Goal: Transaction & Acquisition: Purchase product/service

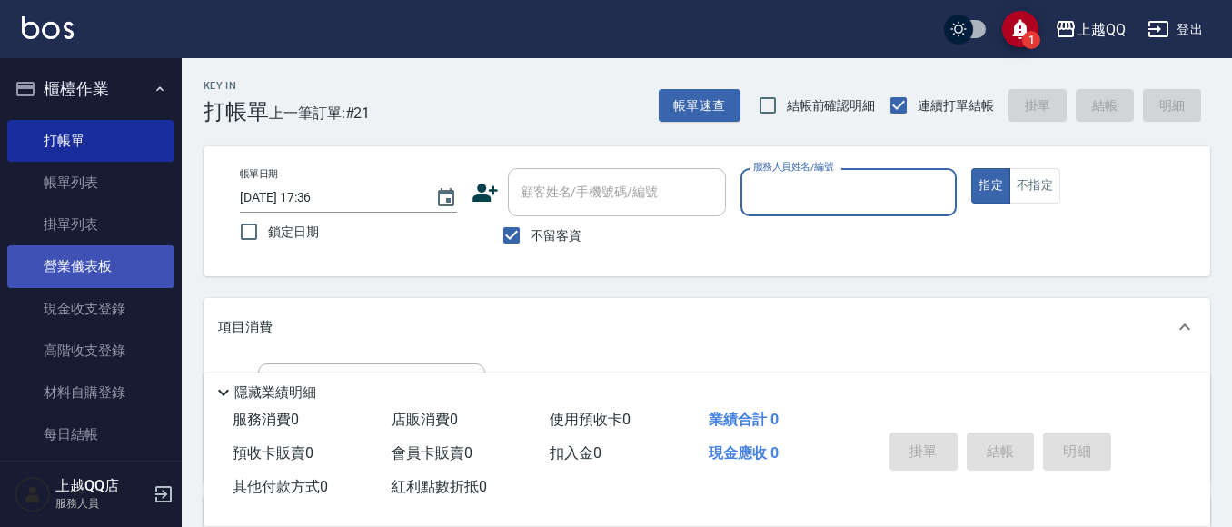
scroll to position [29, 0]
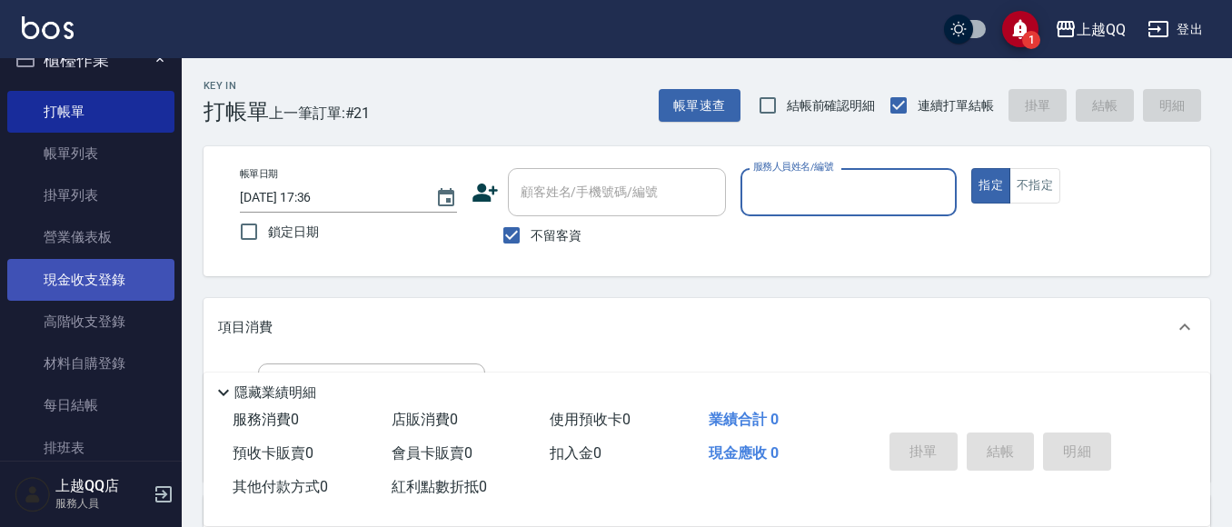
click at [99, 283] on link "現金收支登錄" at bounding box center [90, 280] width 167 height 42
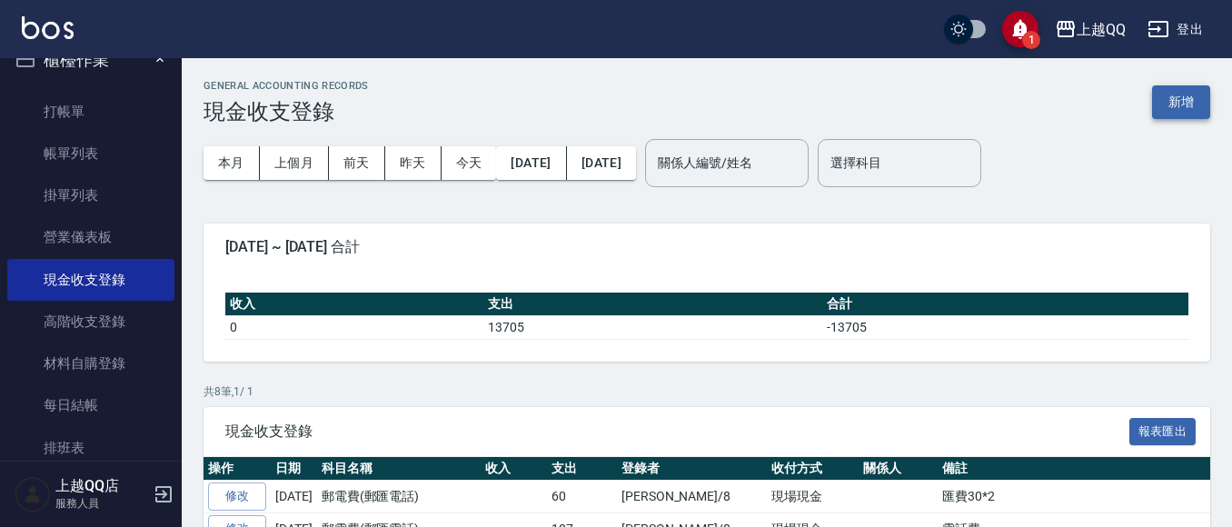
click at [1181, 104] on button "新增" at bounding box center [1181, 102] width 58 height 34
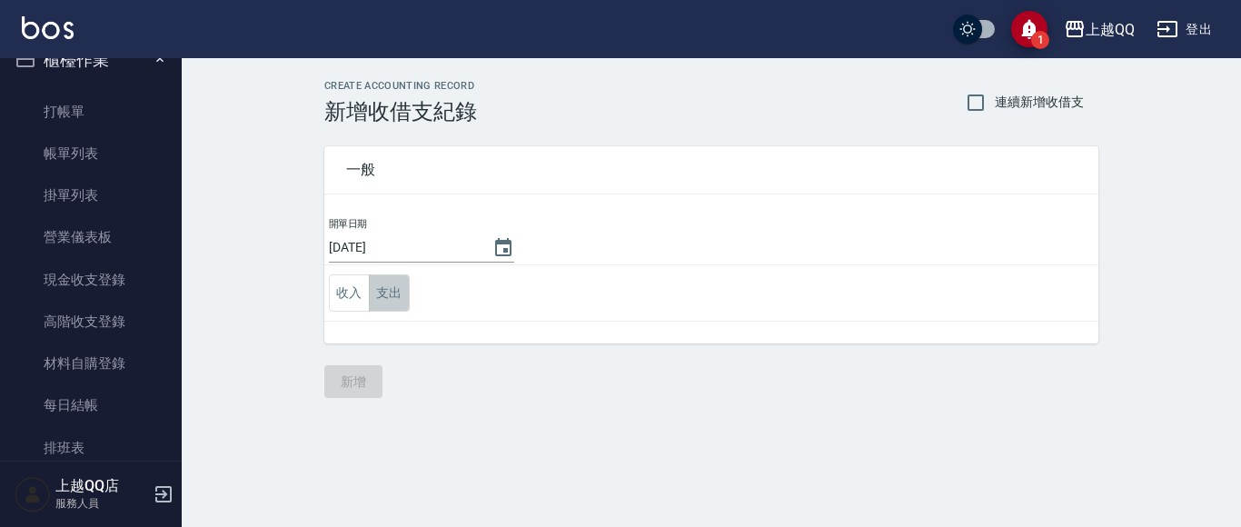
click at [398, 286] on button "支出" at bounding box center [389, 292] width 41 height 37
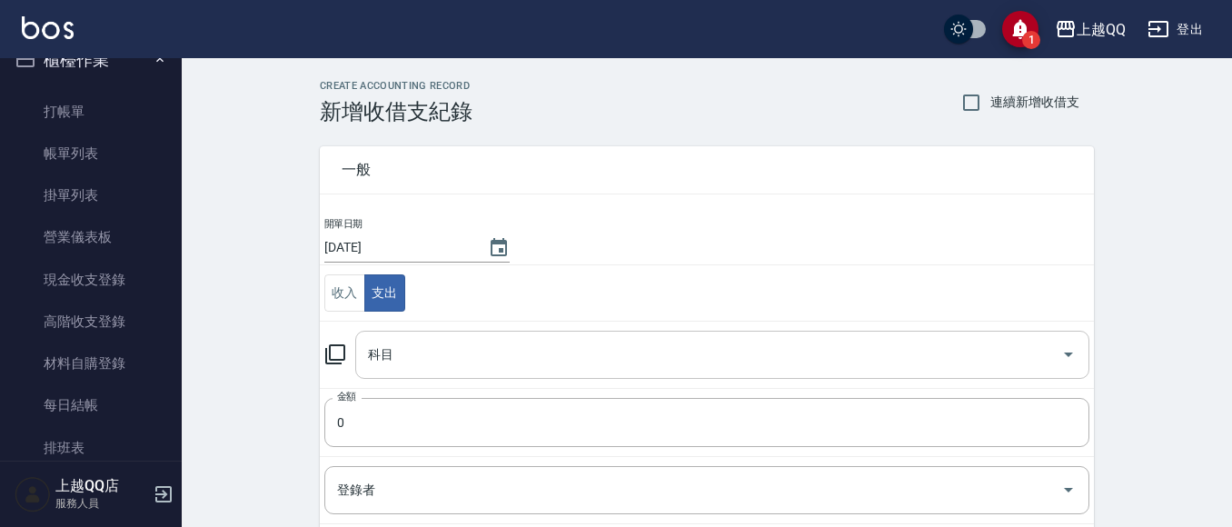
click at [1067, 346] on icon "Open" at bounding box center [1068, 354] width 22 height 22
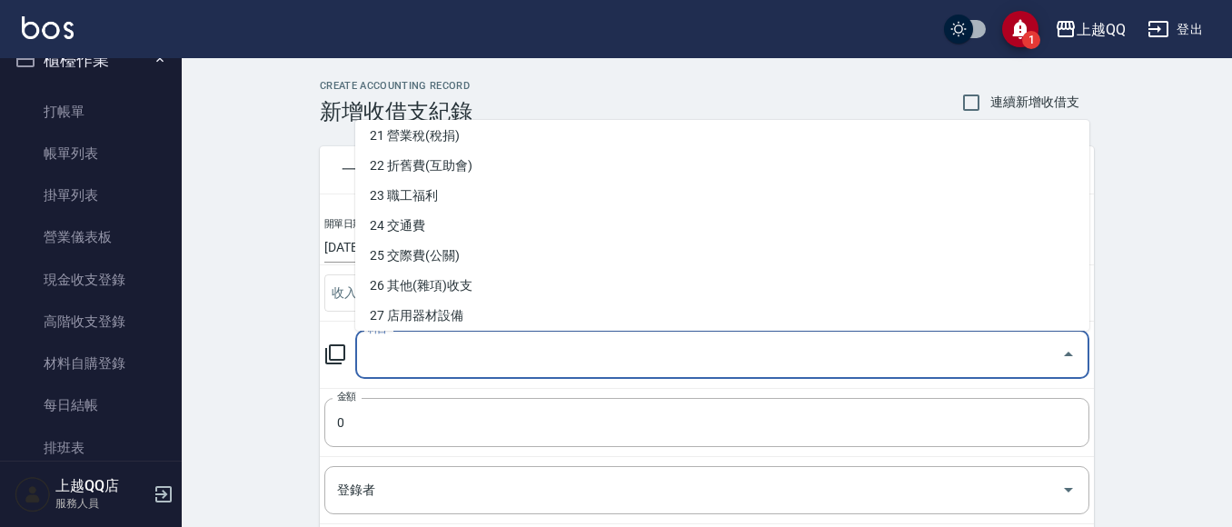
scroll to position [640, 0]
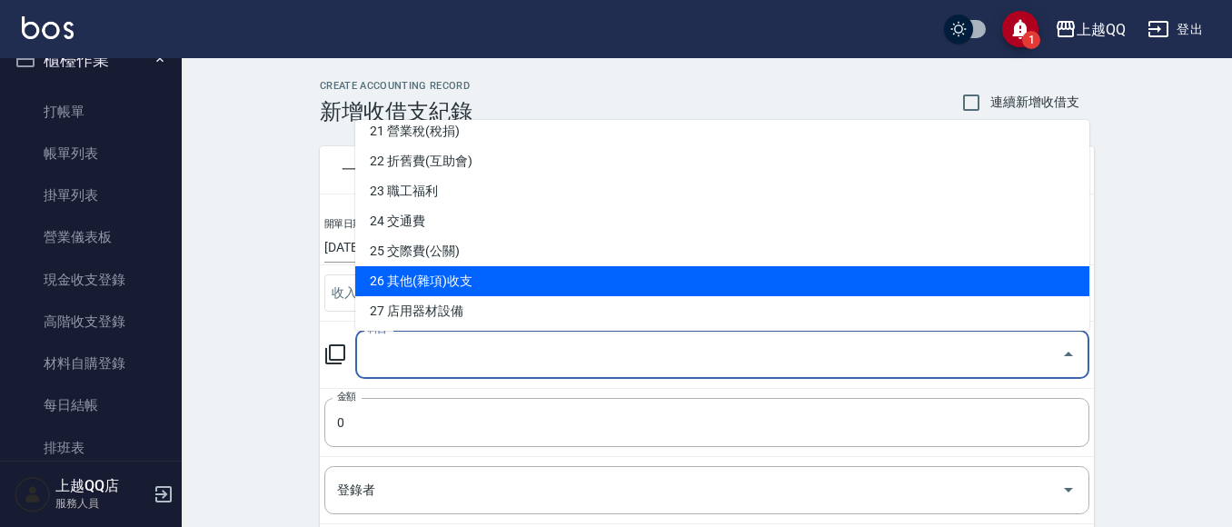
click at [521, 279] on li "26 其他(雜項)收支" at bounding box center [722, 281] width 734 height 30
type input "26 其他(雜項)收支"
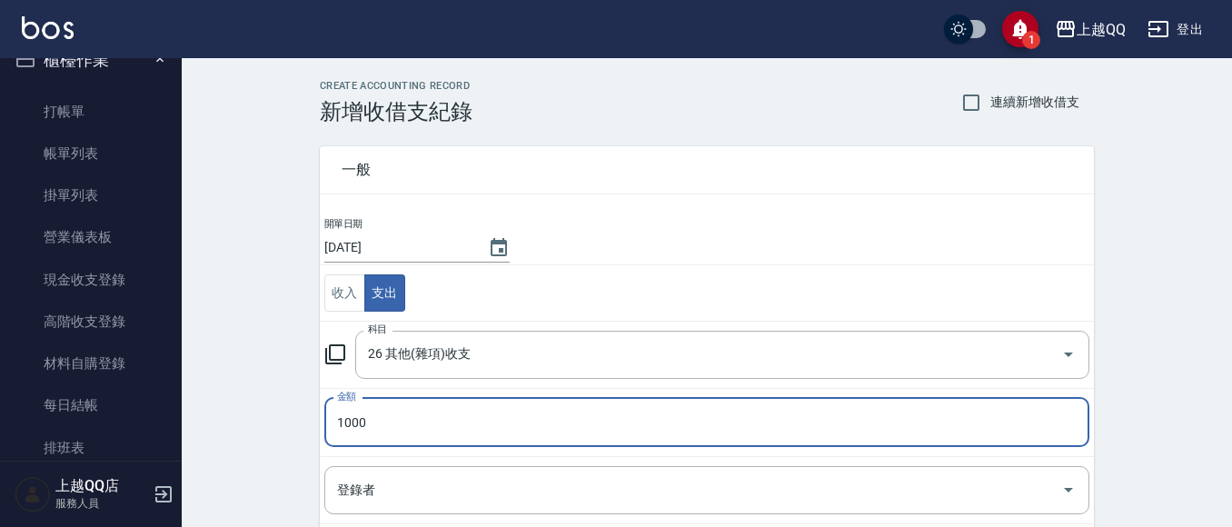
type input "1000"
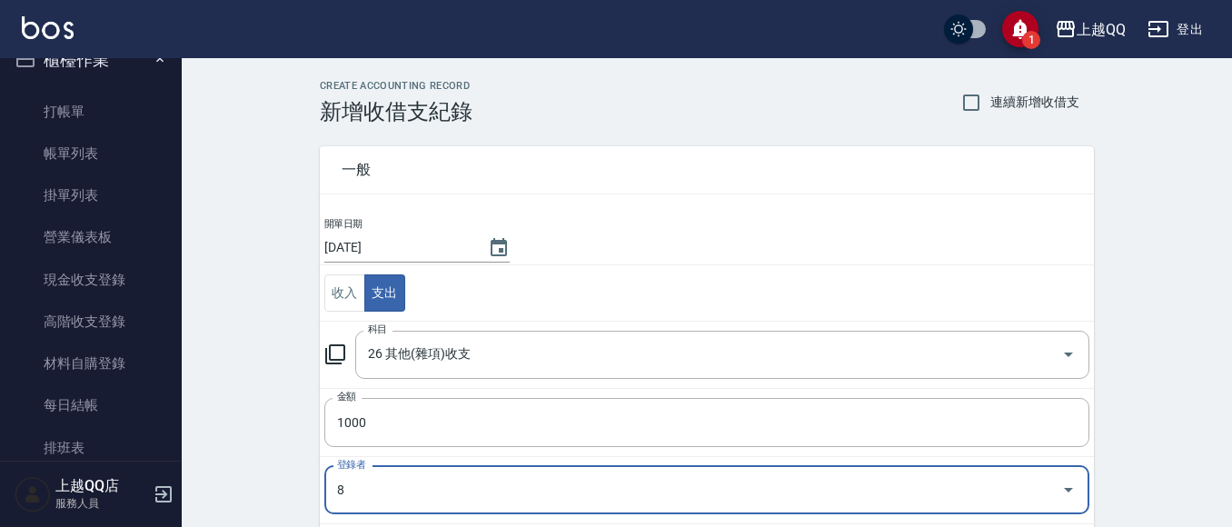
type input "[PERSON_NAME]-8"
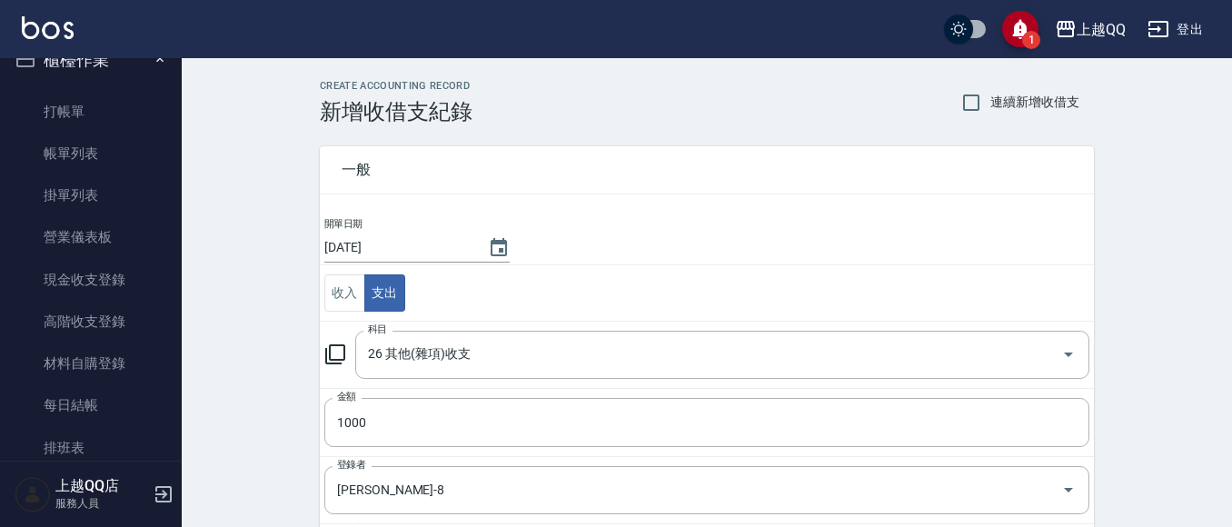
scroll to position [275, 0]
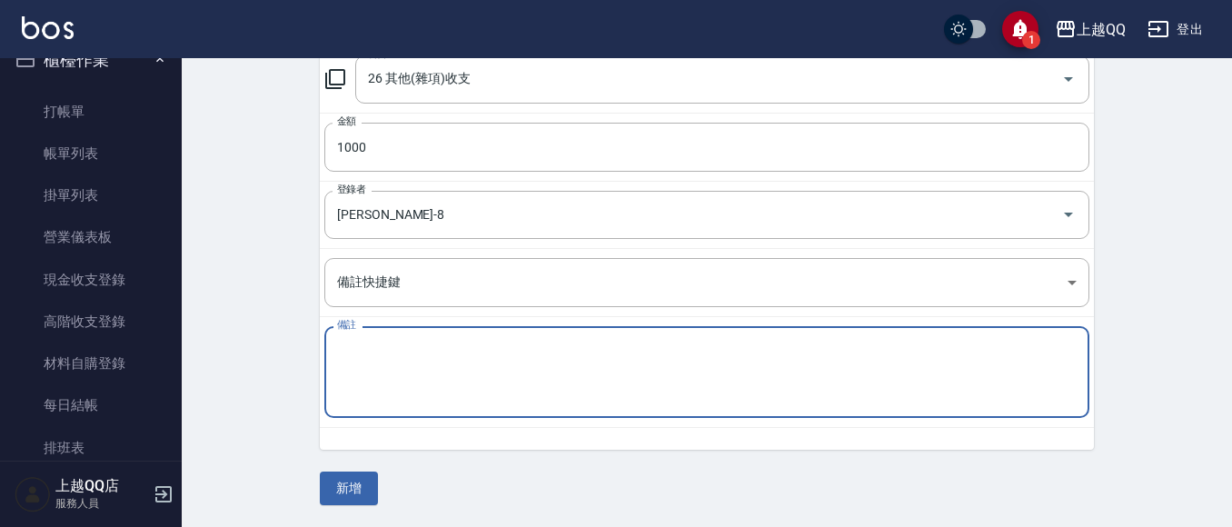
click at [368, 392] on textarea "備註" at bounding box center [706, 373] width 739 height 62
type textarea "杯水10箱"
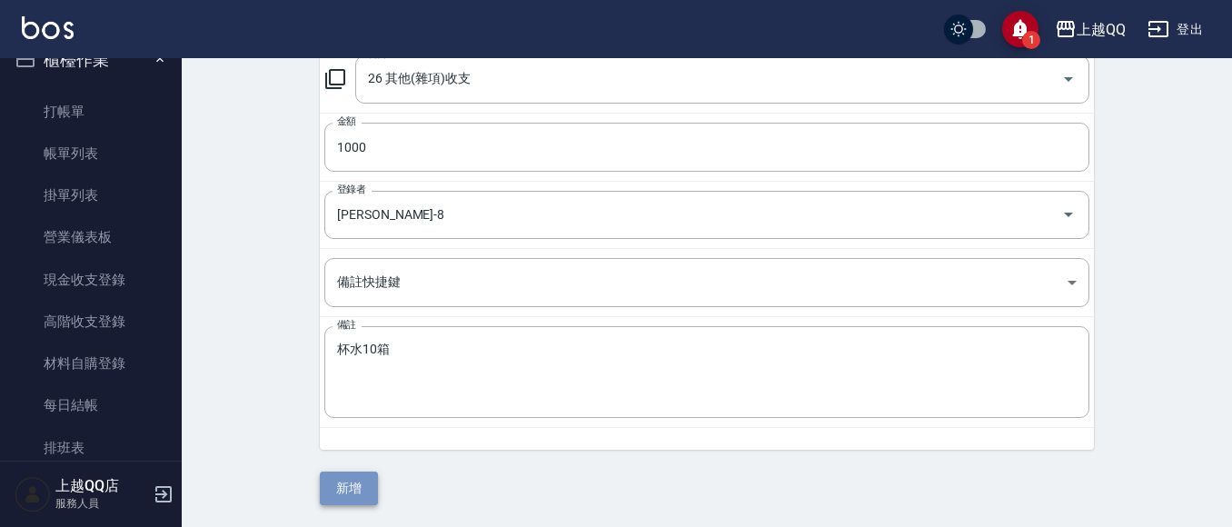
click at [359, 488] on button "新增" at bounding box center [349, 488] width 58 height 34
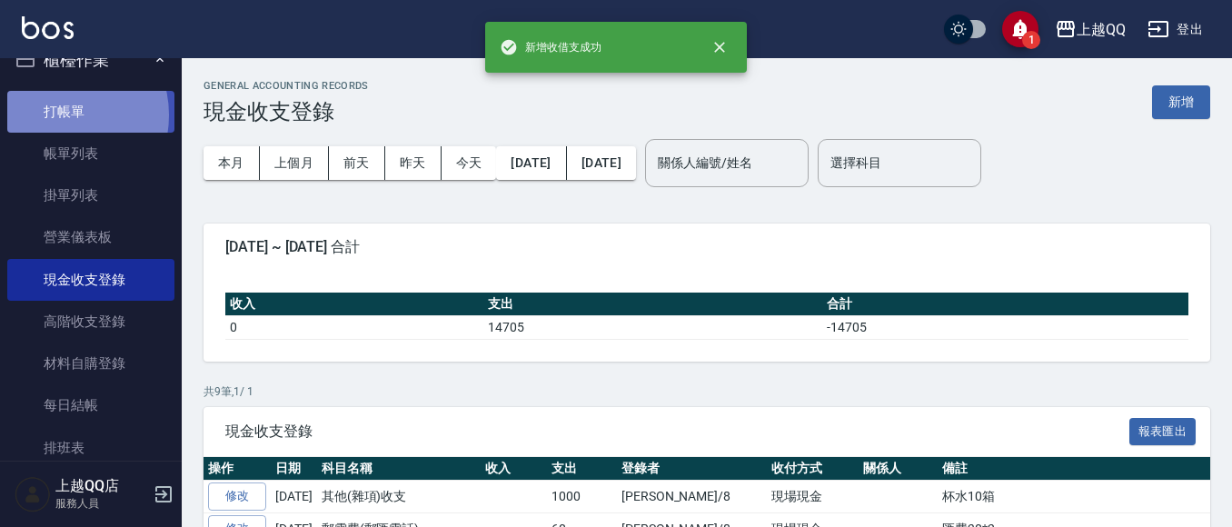
click at [60, 114] on link "打帳單" at bounding box center [90, 112] width 167 height 42
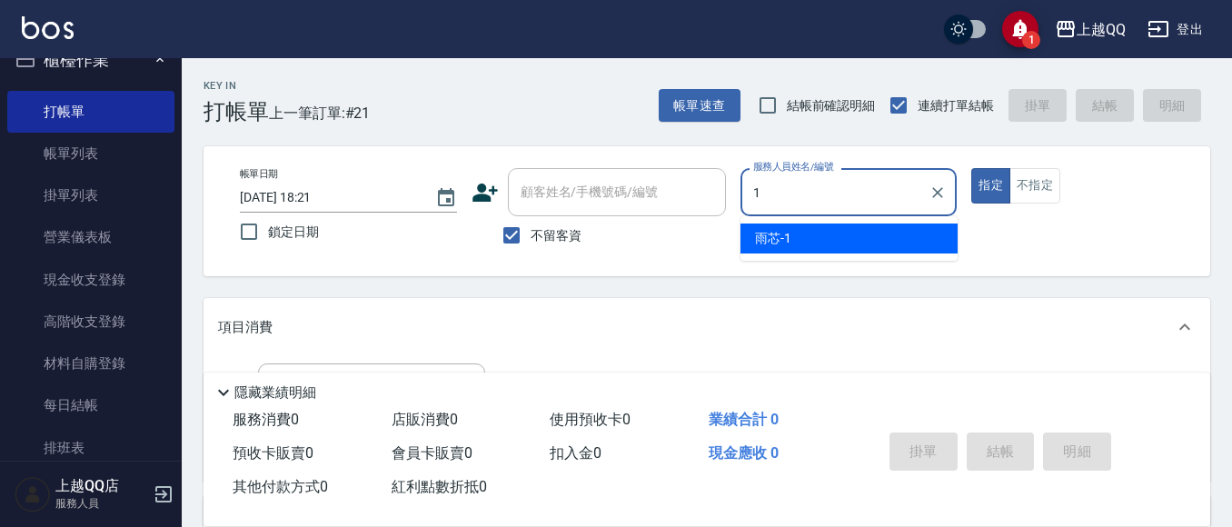
type input "雨芯-1"
type button "true"
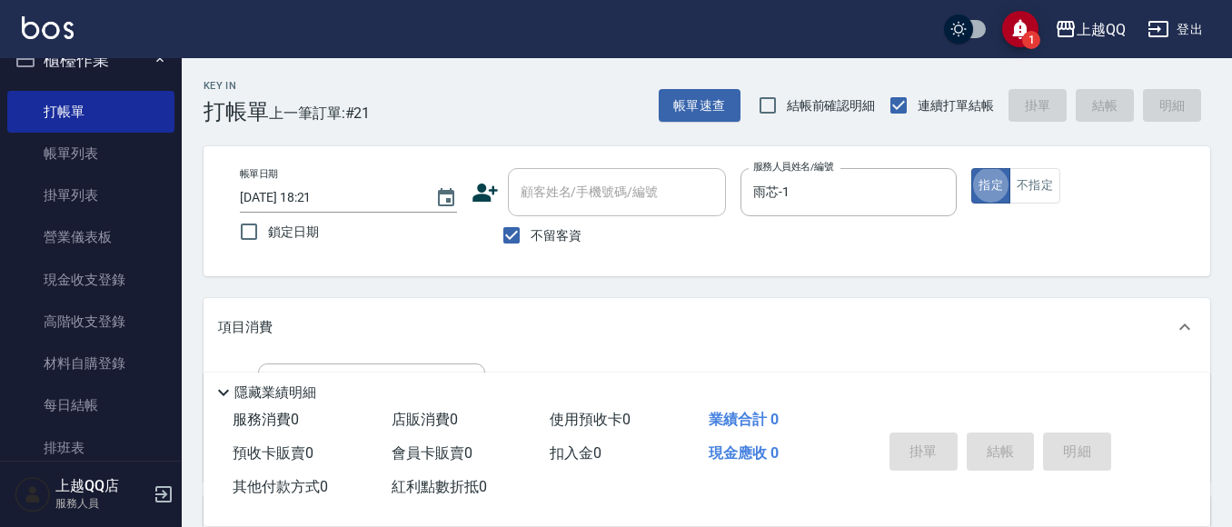
scroll to position [91, 0]
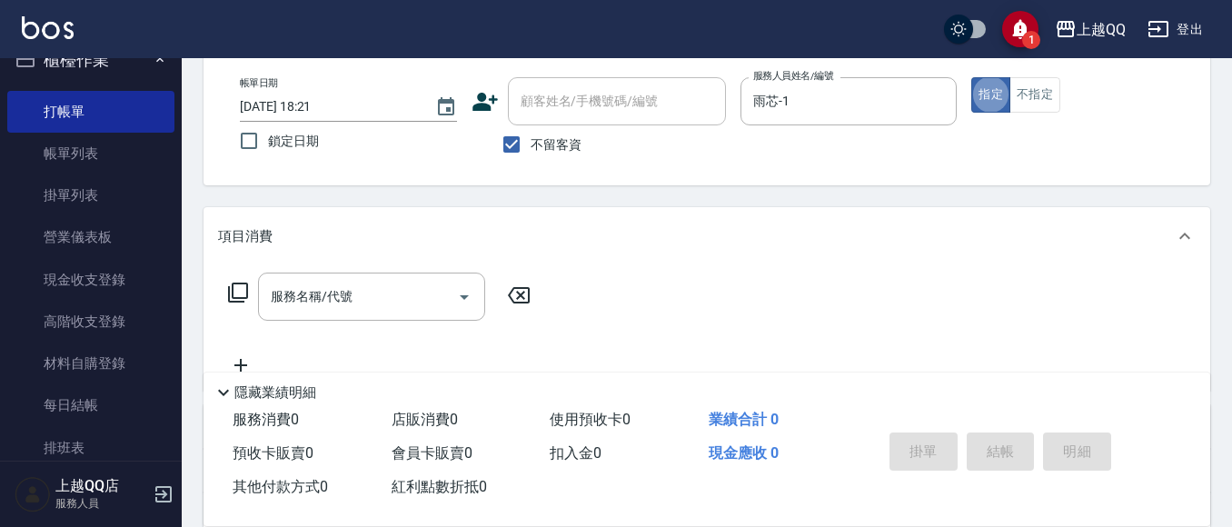
click at [236, 299] on icon at bounding box center [238, 293] width 20 height 20
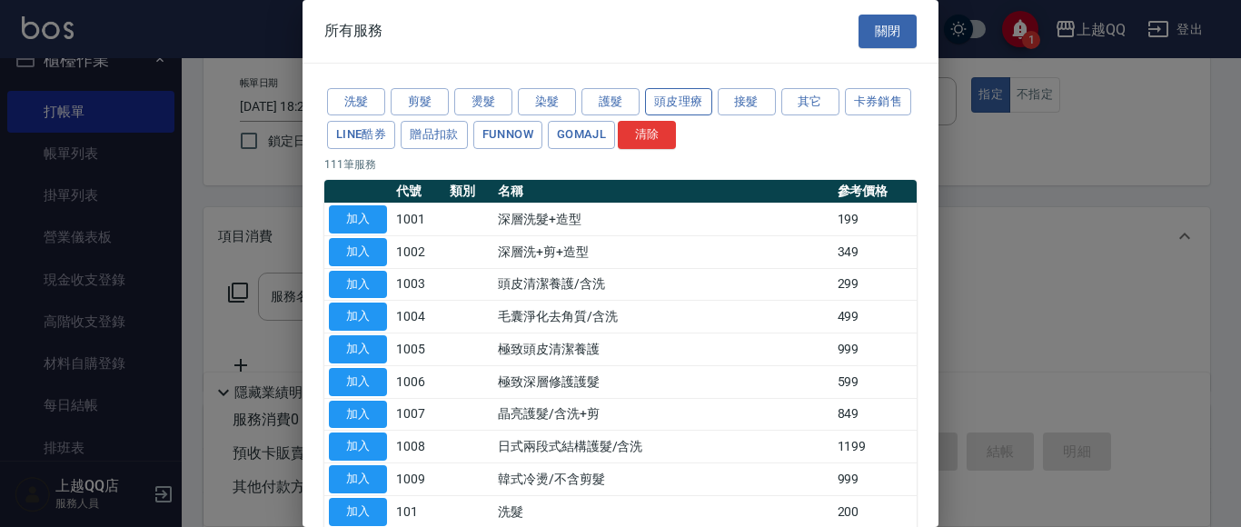
click at [659, 104] on button "頭皮理療" at bounding box center [678, 102] width 67 height 28
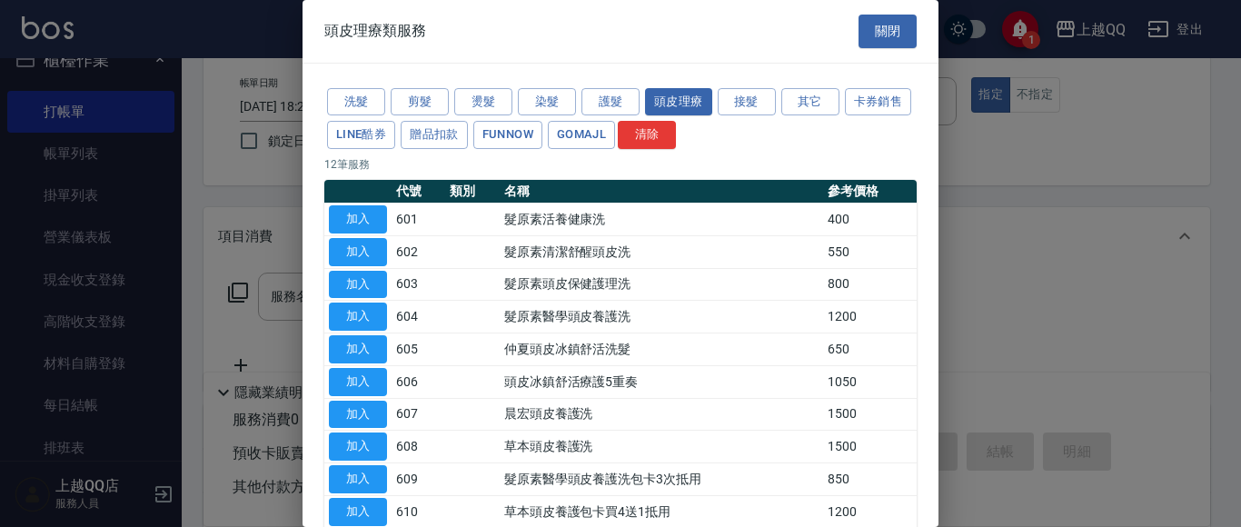
drag, startPoint x: 372, startPoint y: 356, endPoint x: 441, endPoint y: 345, distance: 69.0
click at [368, 352] on button "加入" at bounding box center [358, 349] width 58 height 28
type input "[PERSON_NAME]頭皮冰鎮舒活洗髮(605)"
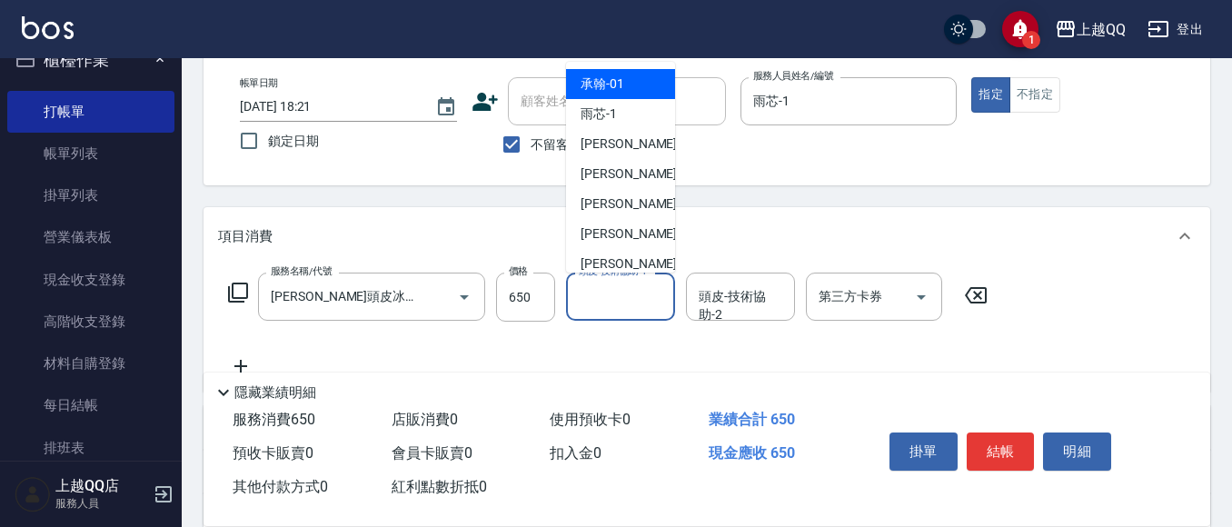
click at [600, 298] on div "頭皮-技術協助-1 頭皮-技術協助-1" at bounding box center [620, 297] width 109 height 48
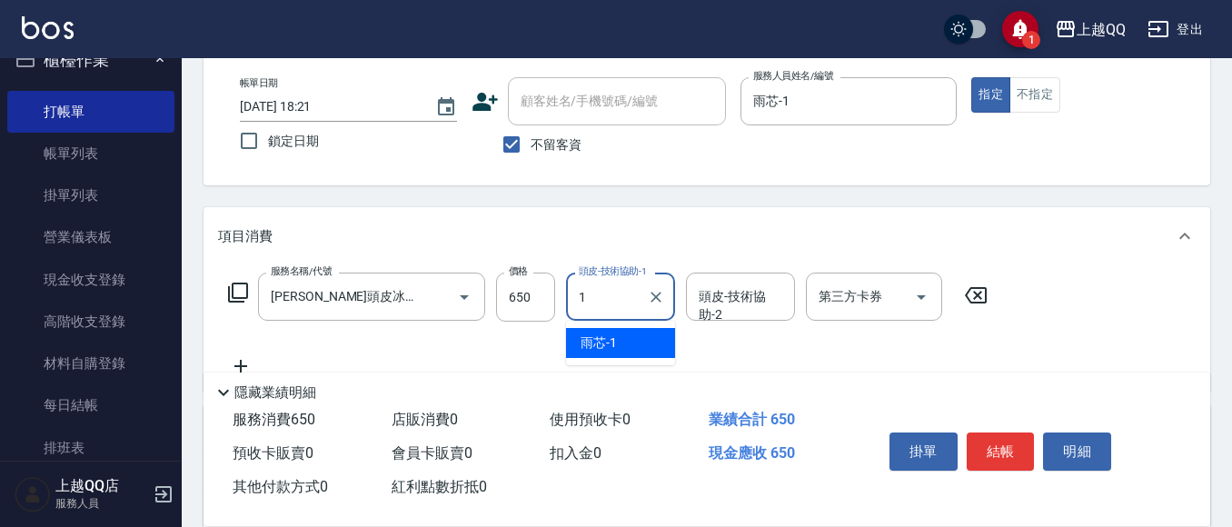
type input "雨芯-1"
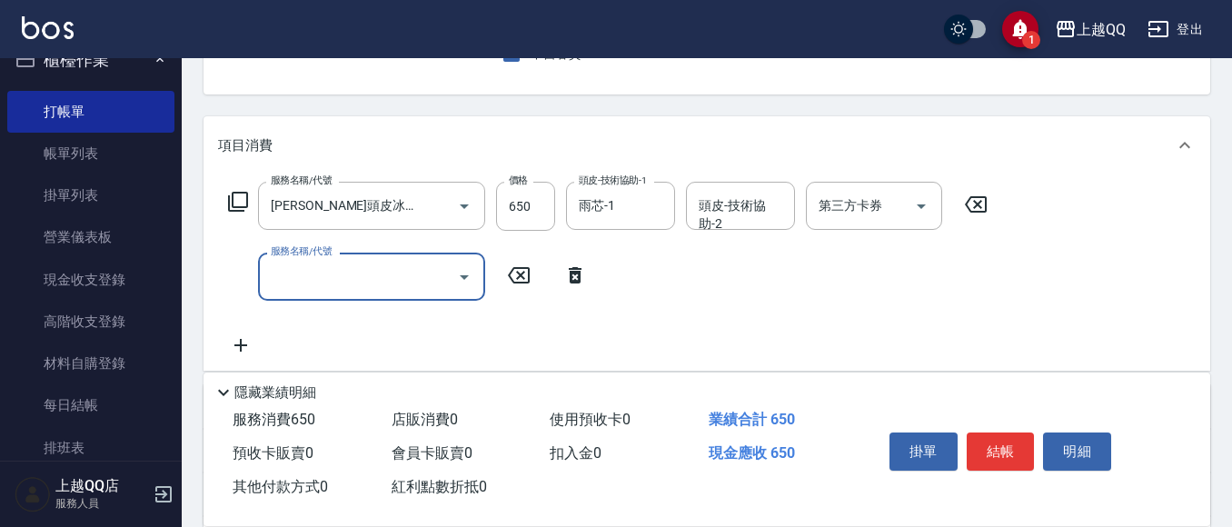
scroll to position [0, 0]
type input "指定單剪(203)"
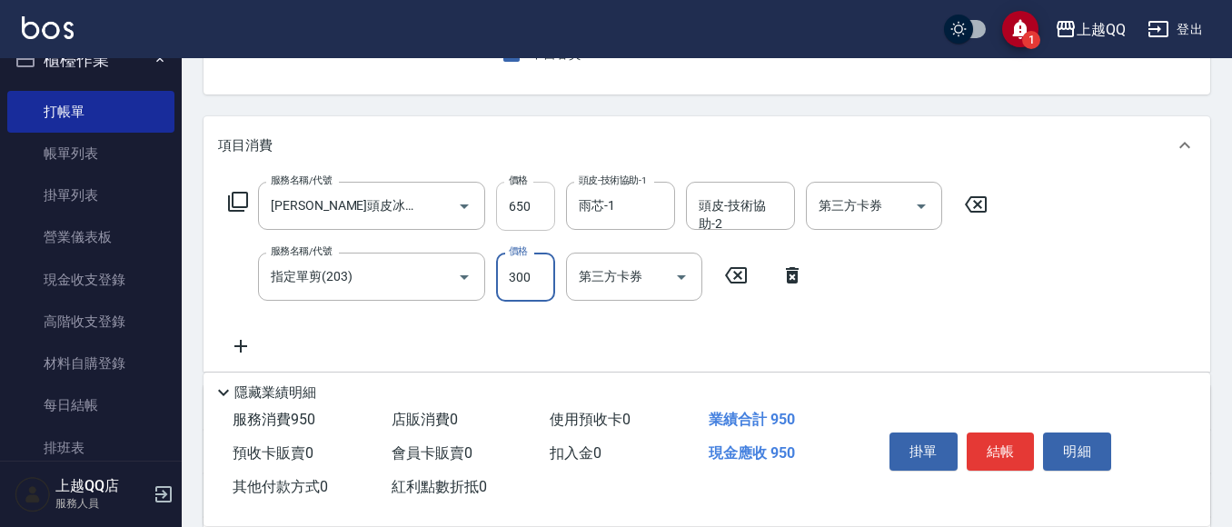
type input "300"
click at [541, 213] on input "650" at bounding box center [525, 206] width 59 height 49
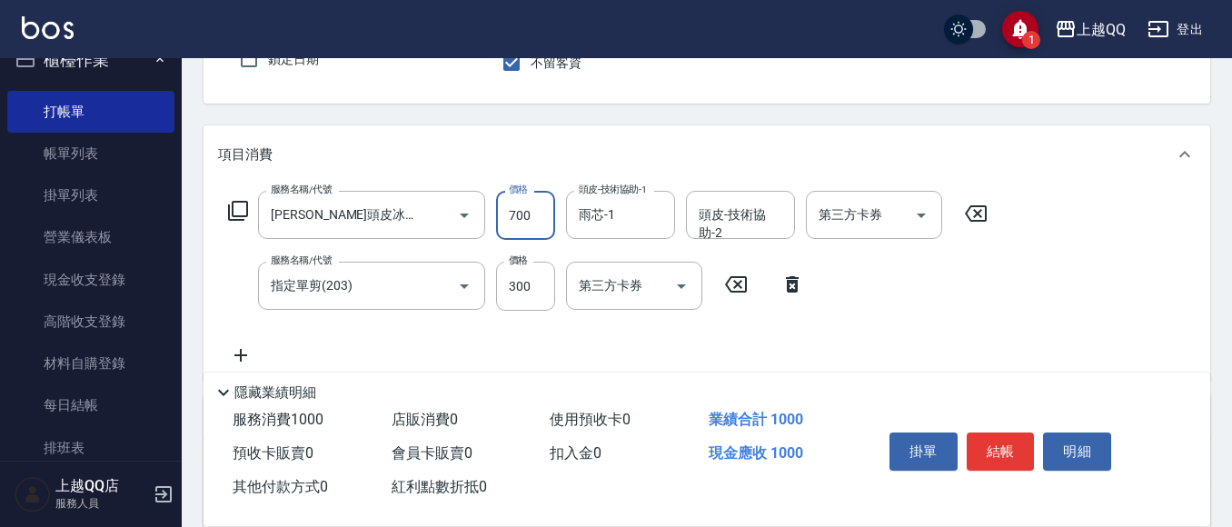
scroll to position [182, 0]
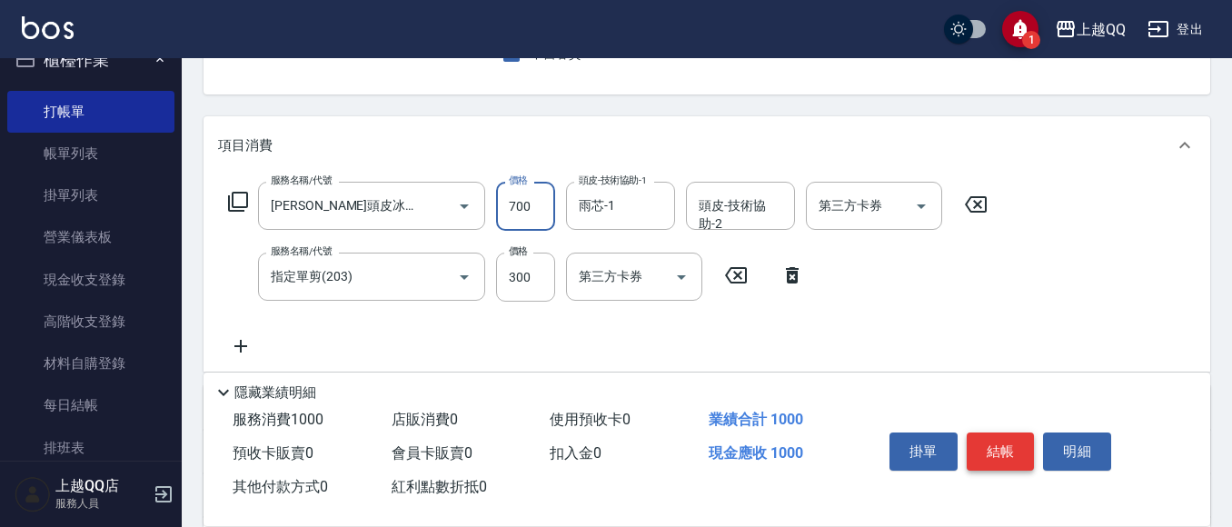
type input "700"
click at [1010, 442] on button "結帳" at bounding box center [1001, 451] width 68 height 38
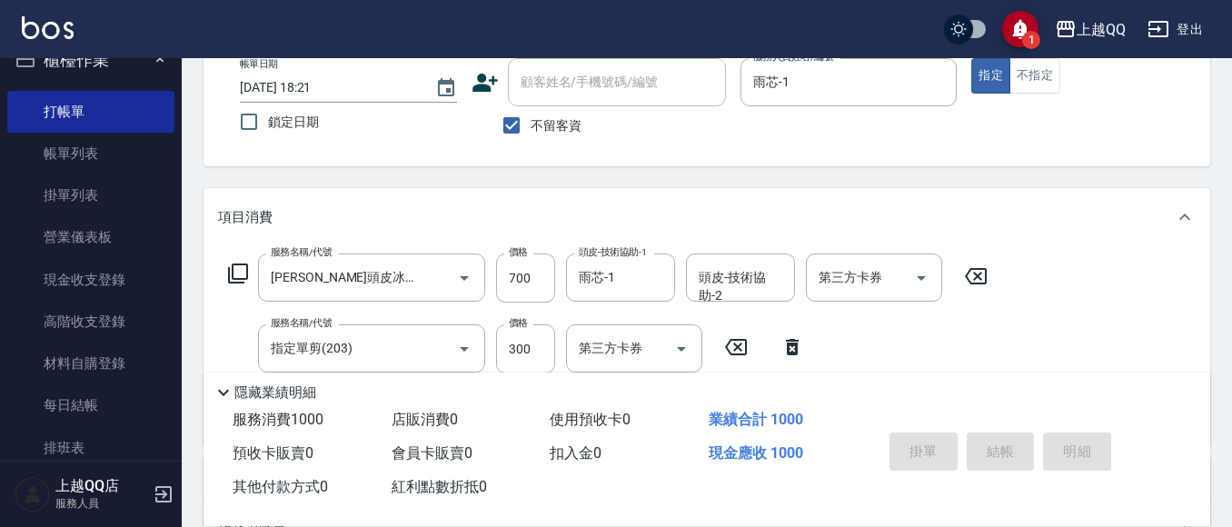
scroll to position [0, 0]
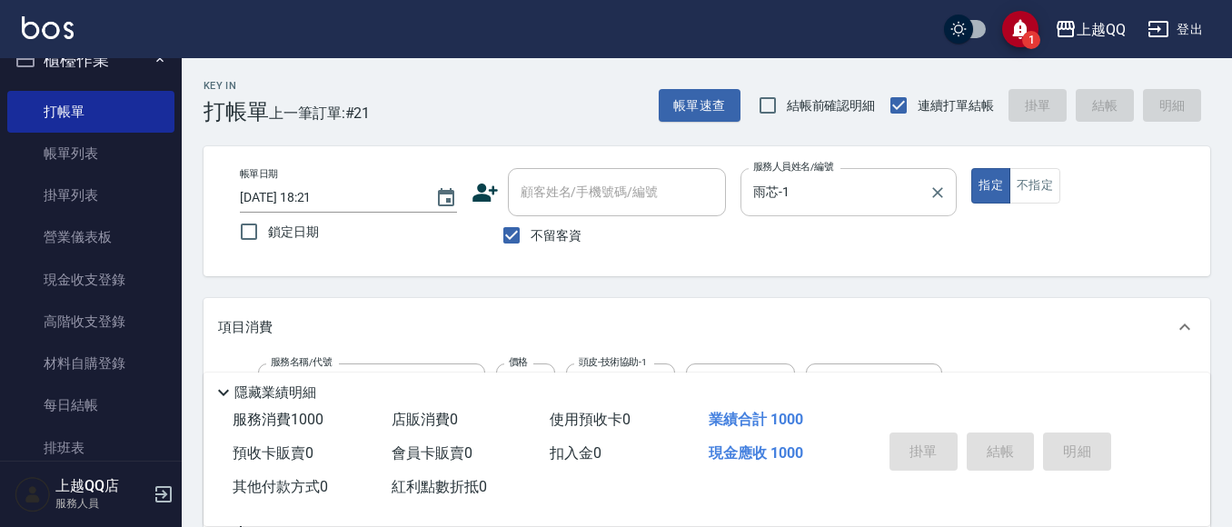
type input "[DATE] 18:39"
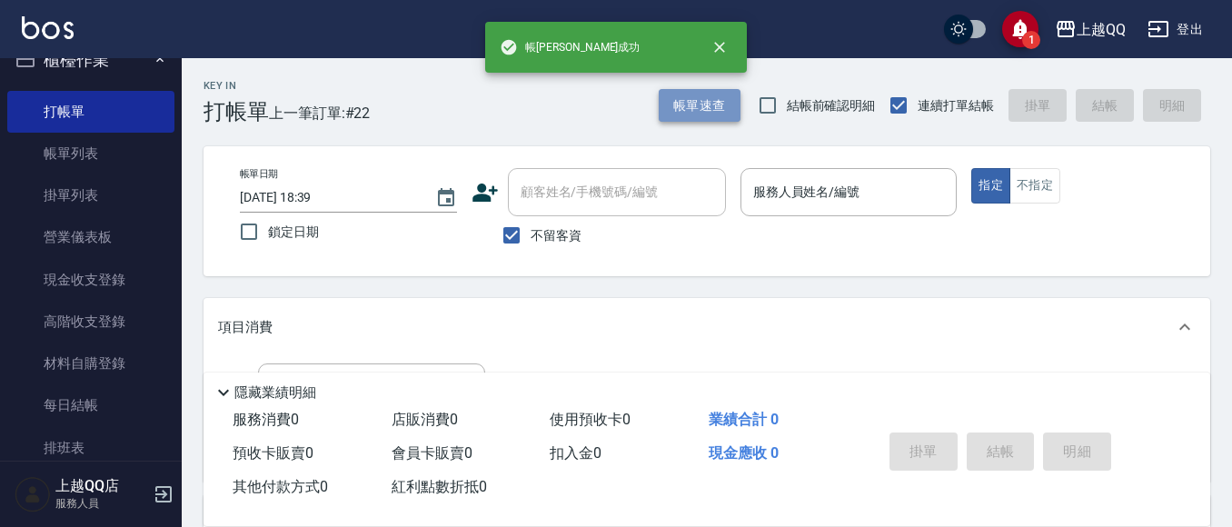
click at [703, 98] on button "帳單速查" at bounding box center [700, 106] width 82 height 34
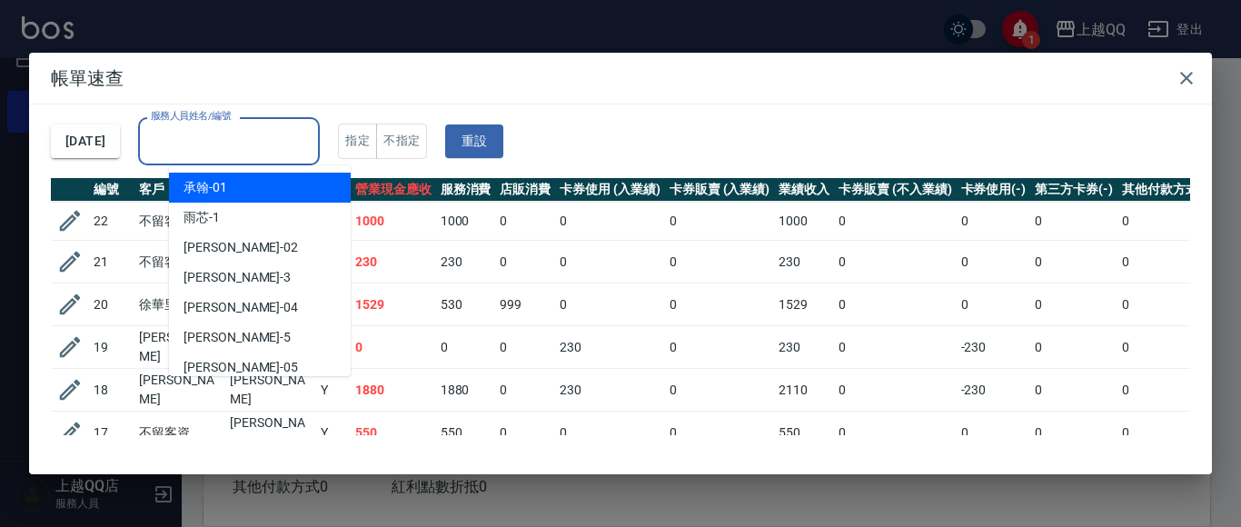
click at [273, 148] on input "服務人員姓名/編號" at bounding box center [228, 141] width 165 height 32
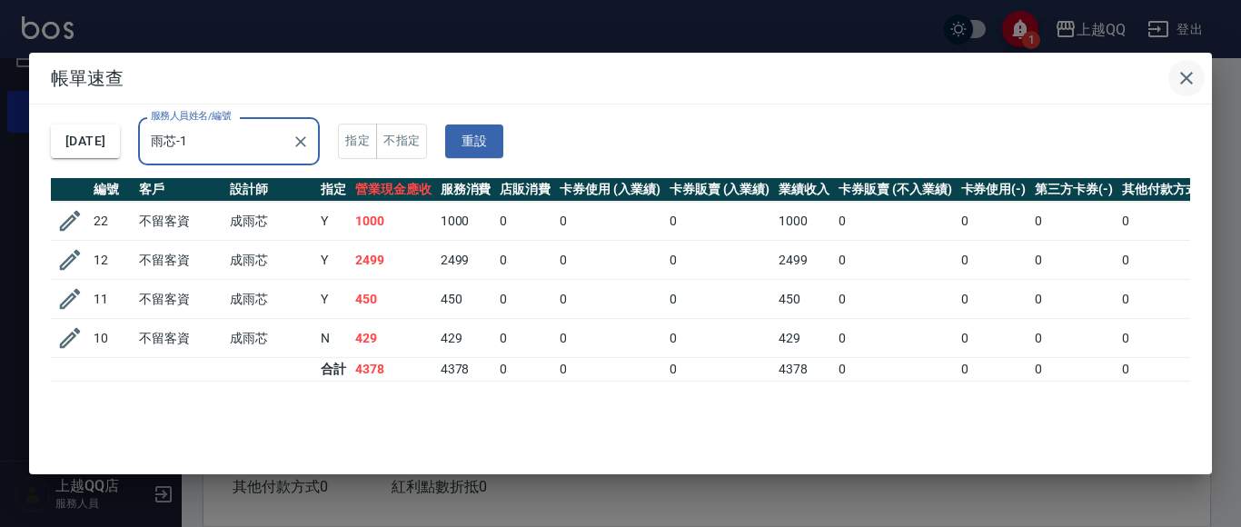
type input "雨芯-1"
click at [1180, 78] on icon "button" at bounding box center [1186, 78] width 22 height 22
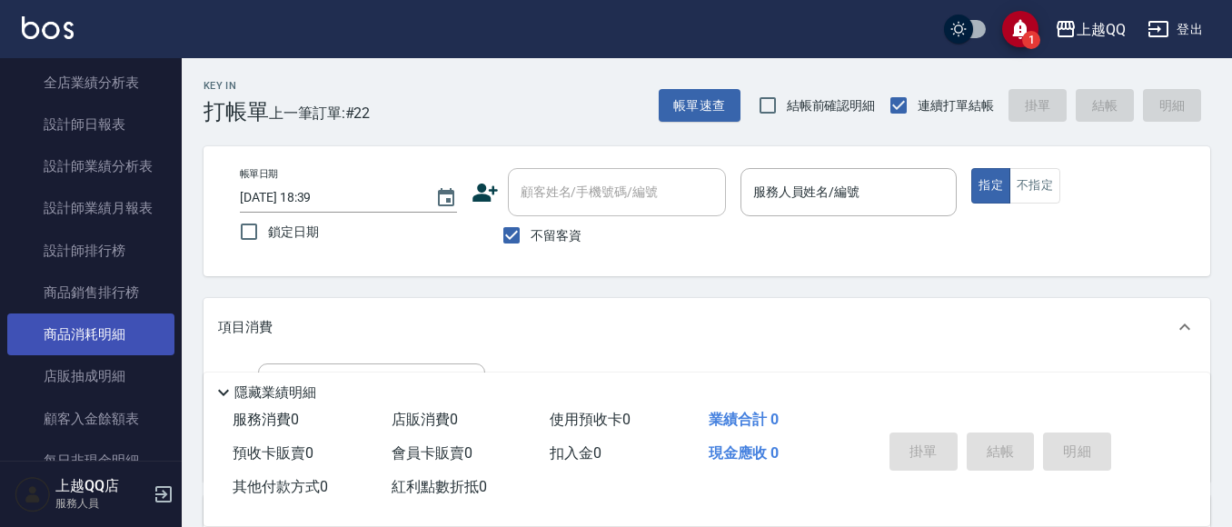
scroll to position [847, 0]
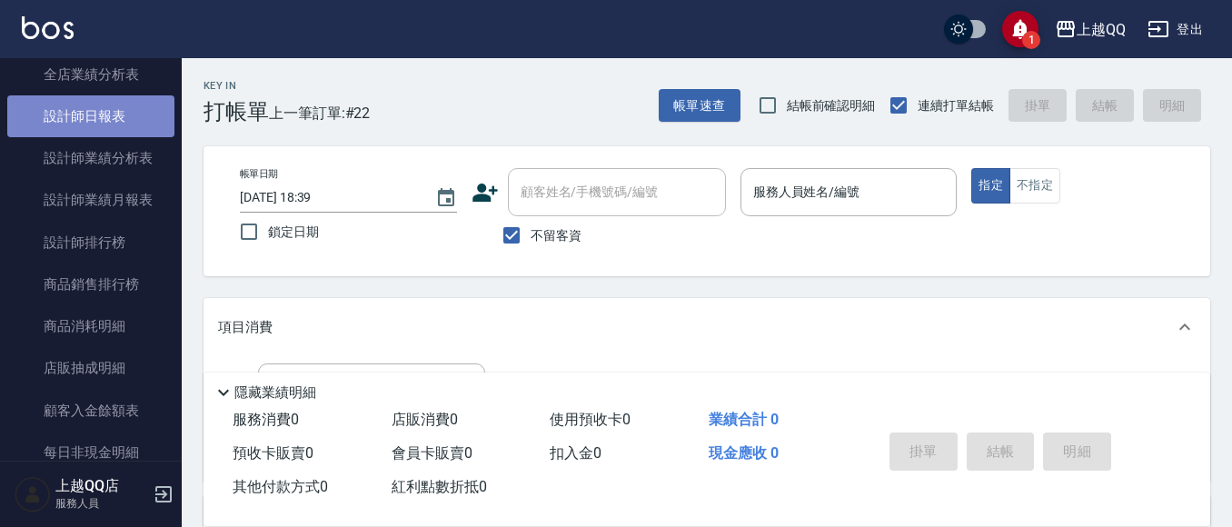
click at [126, 113] on link "設計師日報表" at bounding box center [90, 116] width 167 height 42
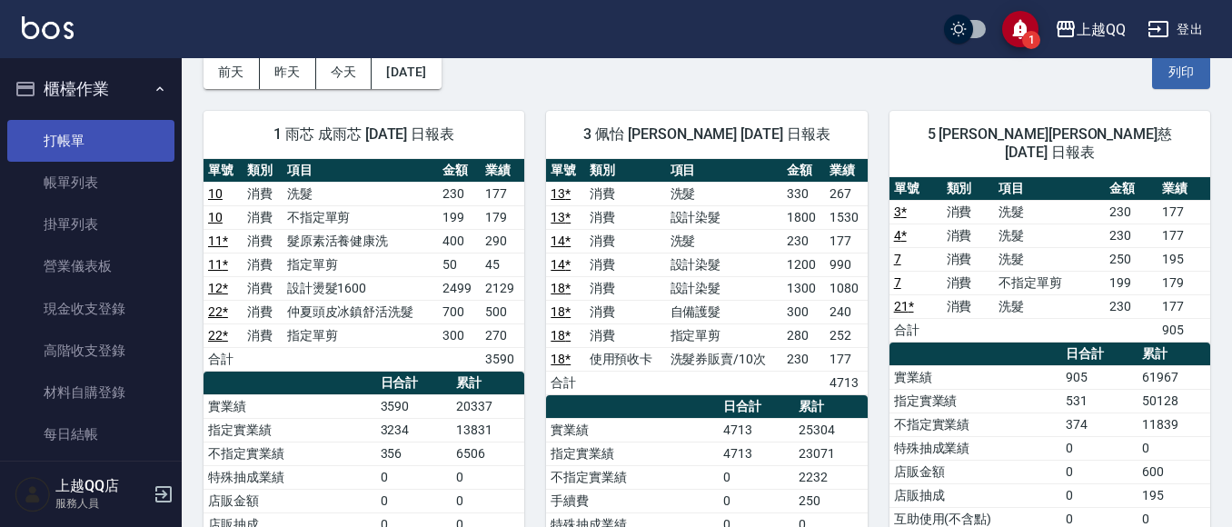
click at [102, 140] on link "打帳單" at bounding box center [90, 141] width 167 height 42
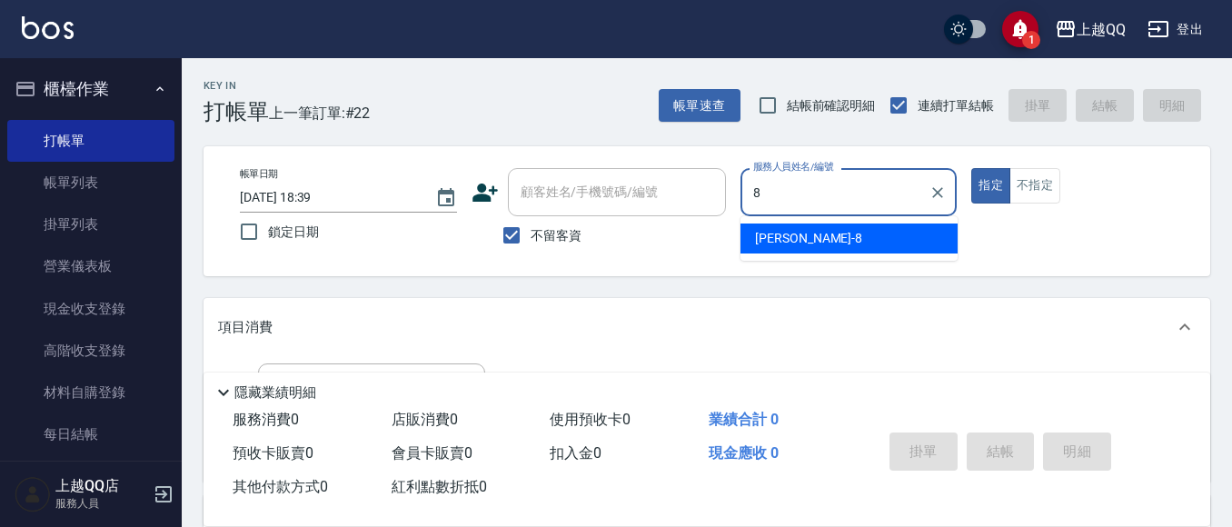
type input "8"
type button "true"
type input "[PERSON_NAME]-8"
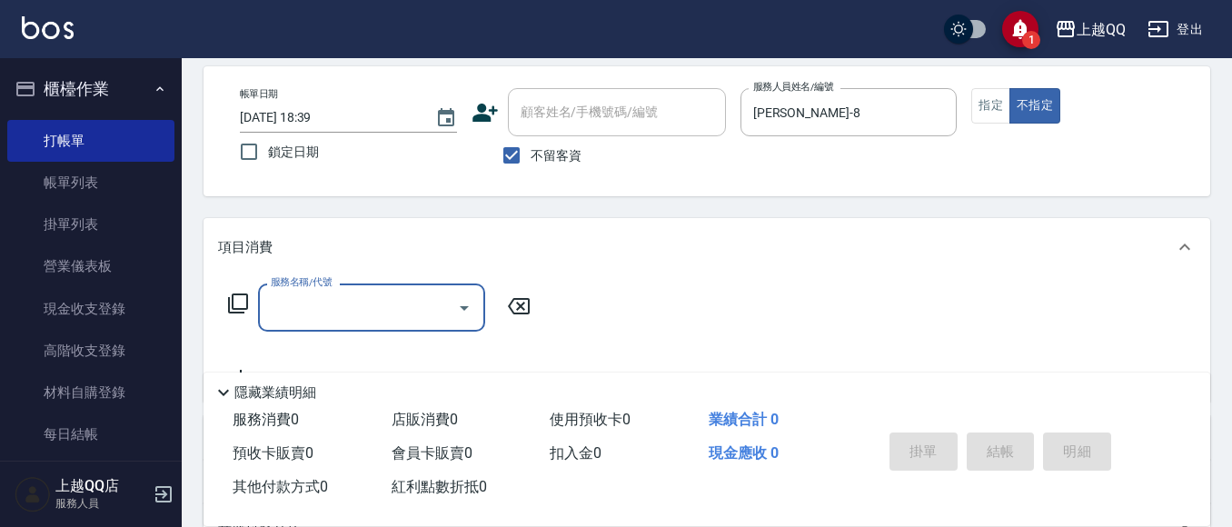
scroll to position [89, 0]
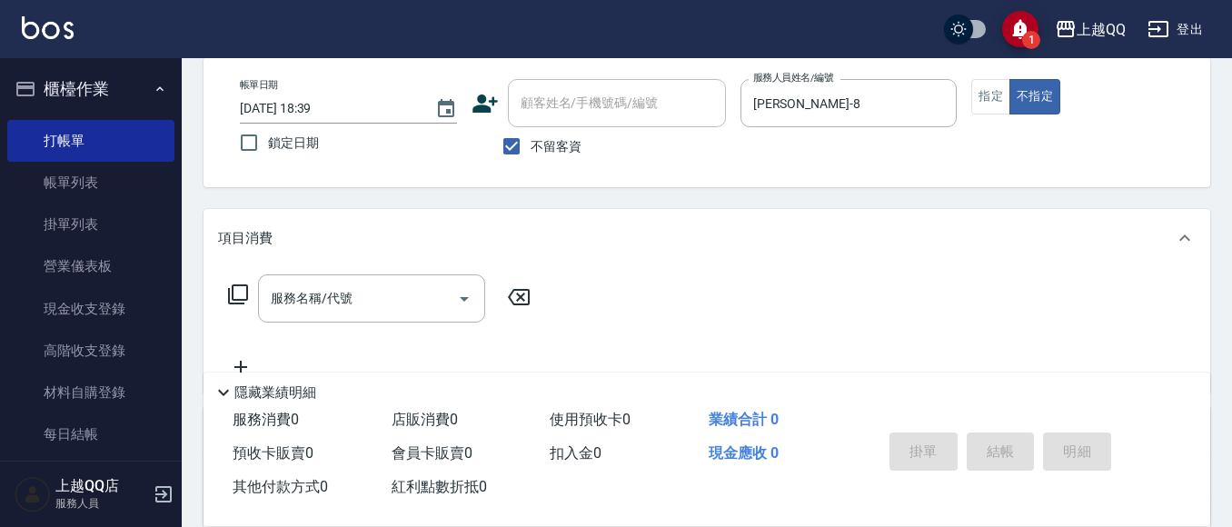
click at [236, 300] on icon at bounding box center [238, 294] width 20 height 20
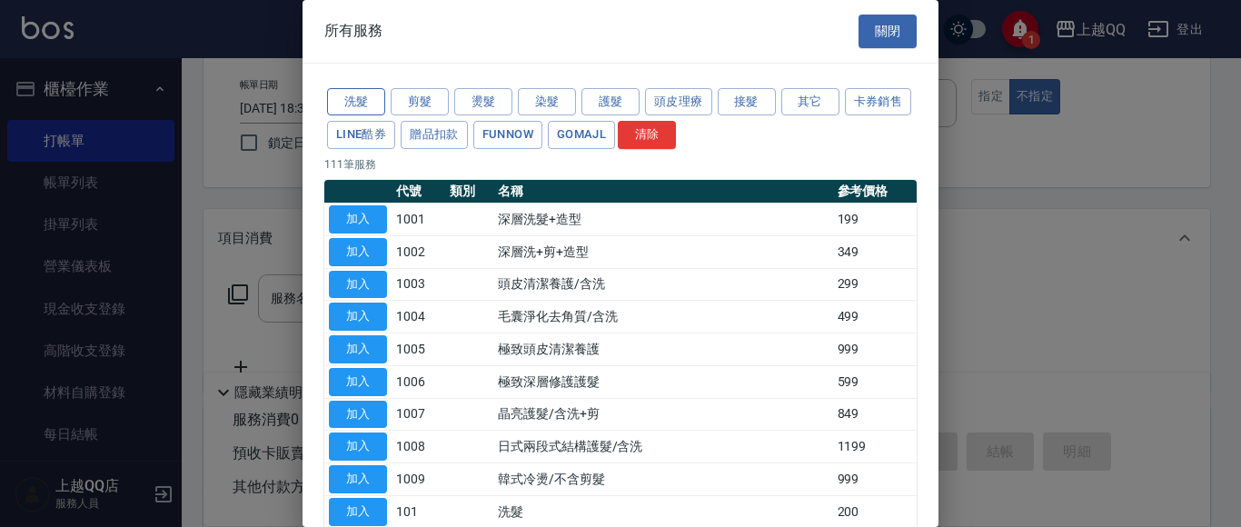
click at [363, 99] on button "洗髮" at bounding box center [356, 102] width 58 height 28
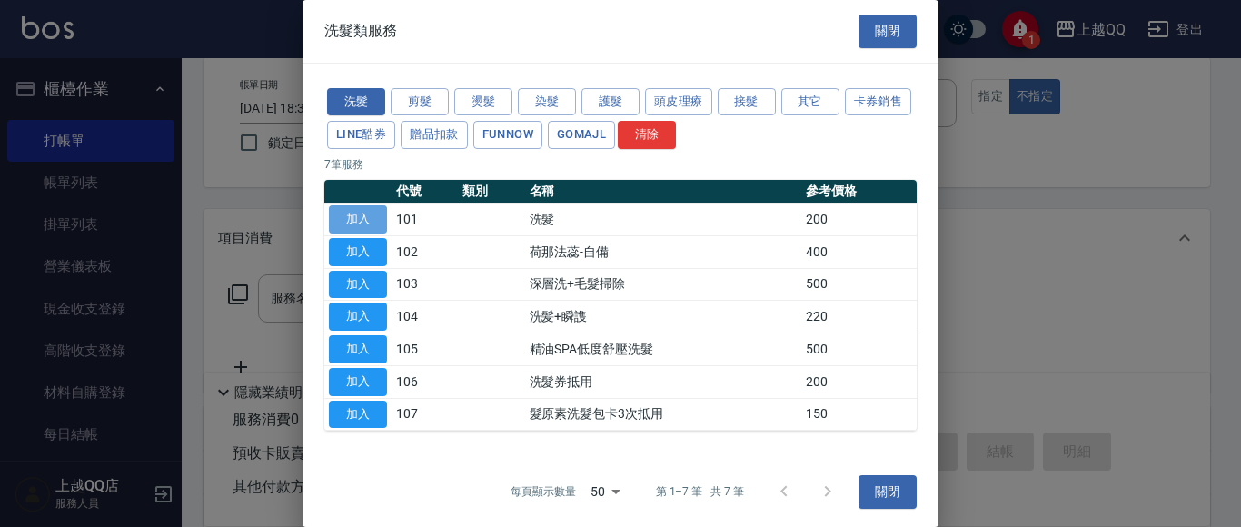
click at [371, 213] on button "加入" at bounding box center [358, 219] width 58 height 28
type input "洗髮(101)"
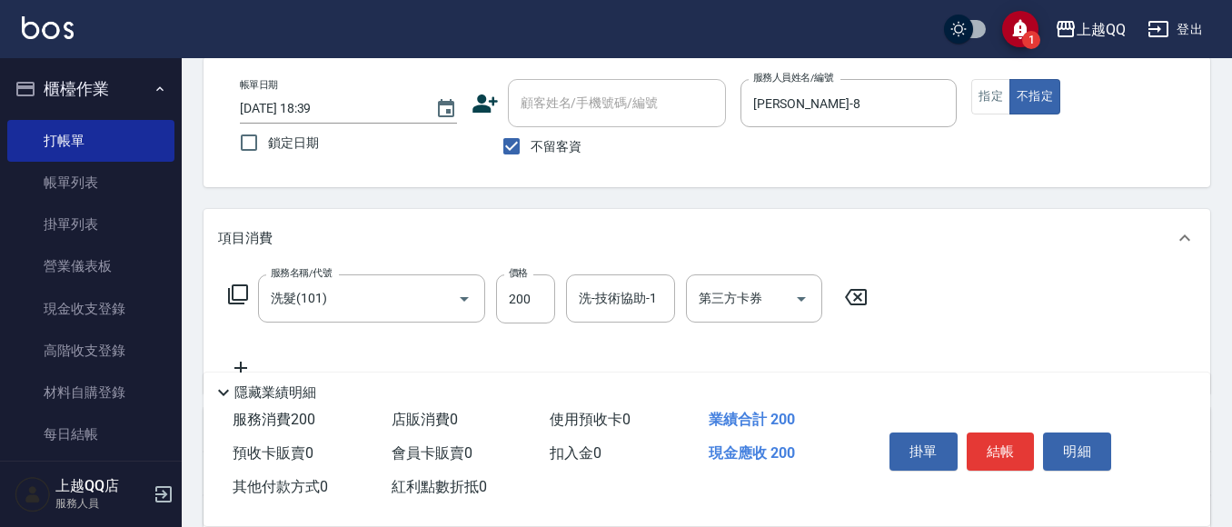
click at [237, 293] on icon at bounding box center [238, 294] width 22 height 22
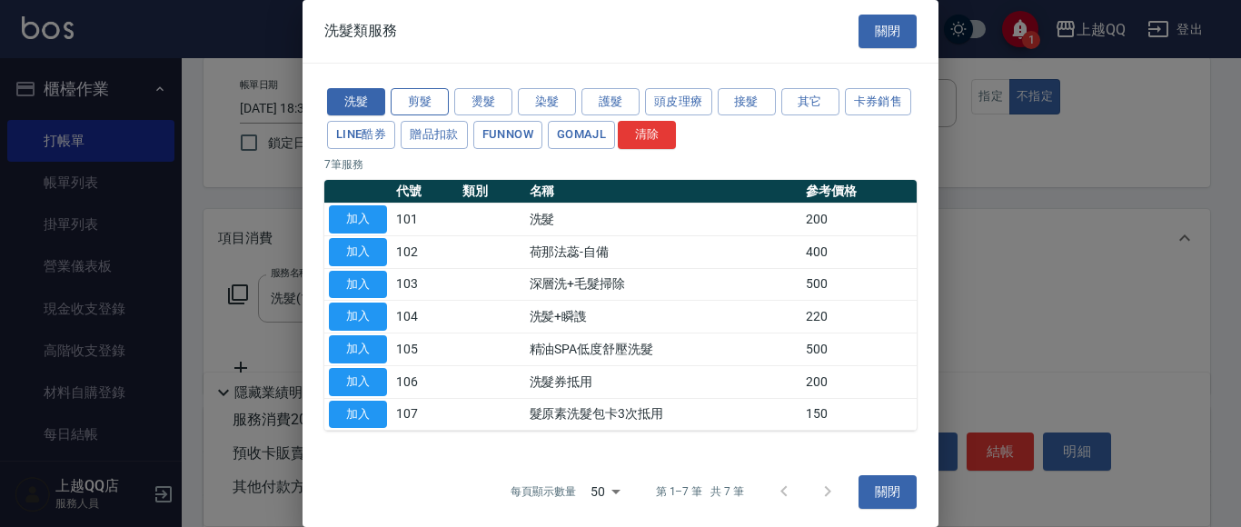
click at [422, 100] on button "剪髮" at bounding box center [420, 102] width 58 height 28
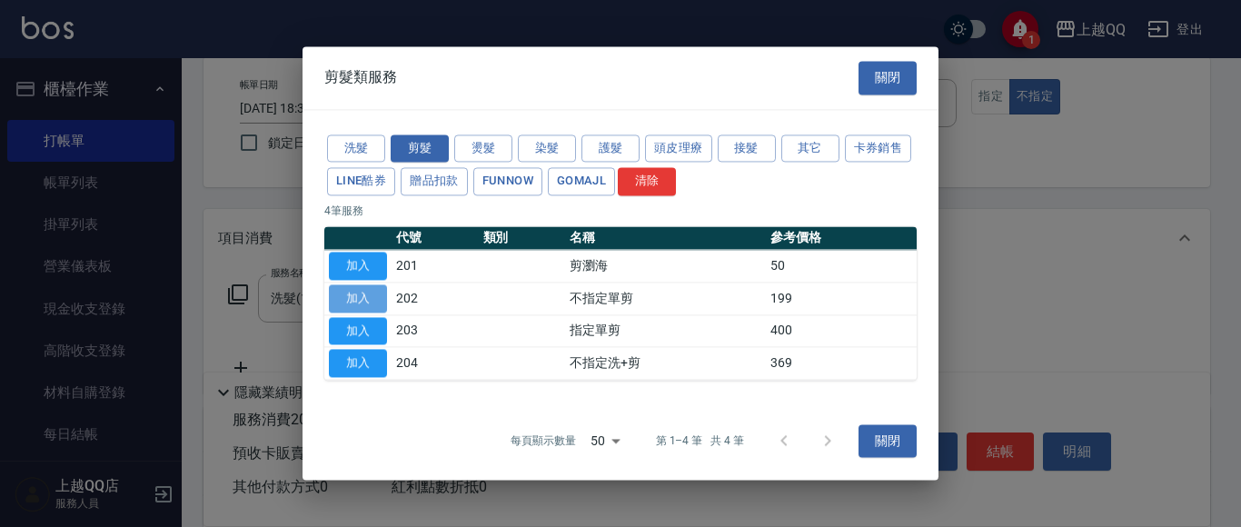
click at [349, 299] on button "加入" at bounding box center [358, 298] width 58 height 28
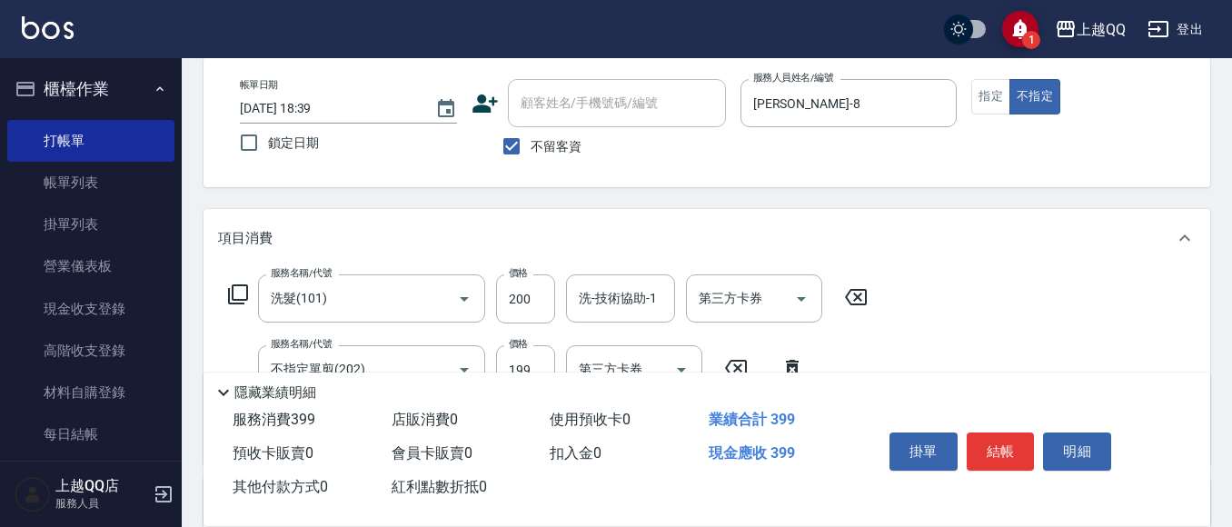
scroll to position [147, 0]
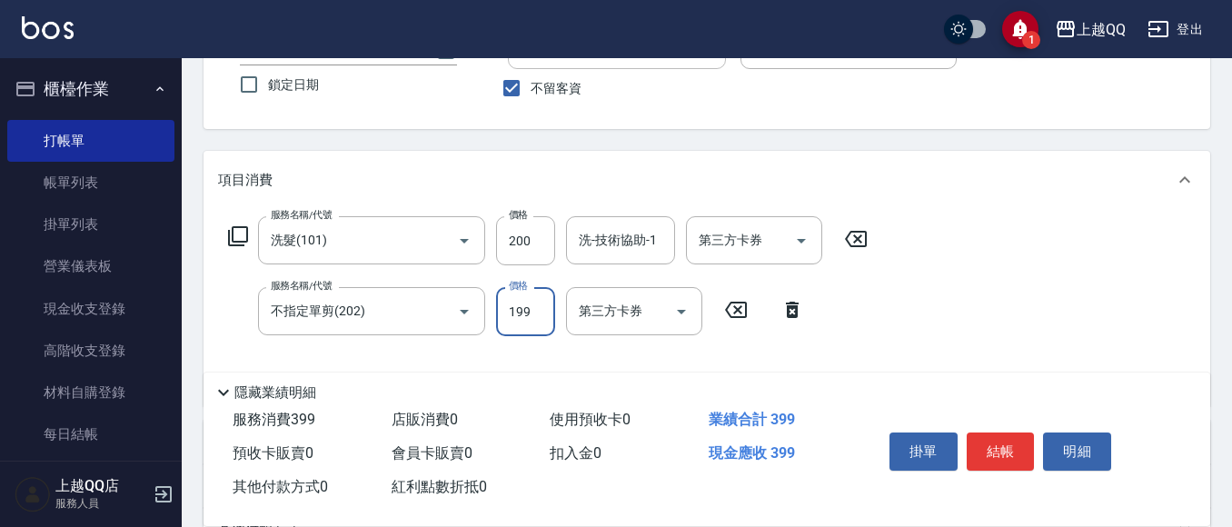
click at [544, 308] on input "199" at bounding box center [525, 311] width 59 height 49
type input "249"
click at [596, 239] on div "洗-技術協助-1 洗-技術協助-1" at bounding box center [620, 240] width 109 height 48
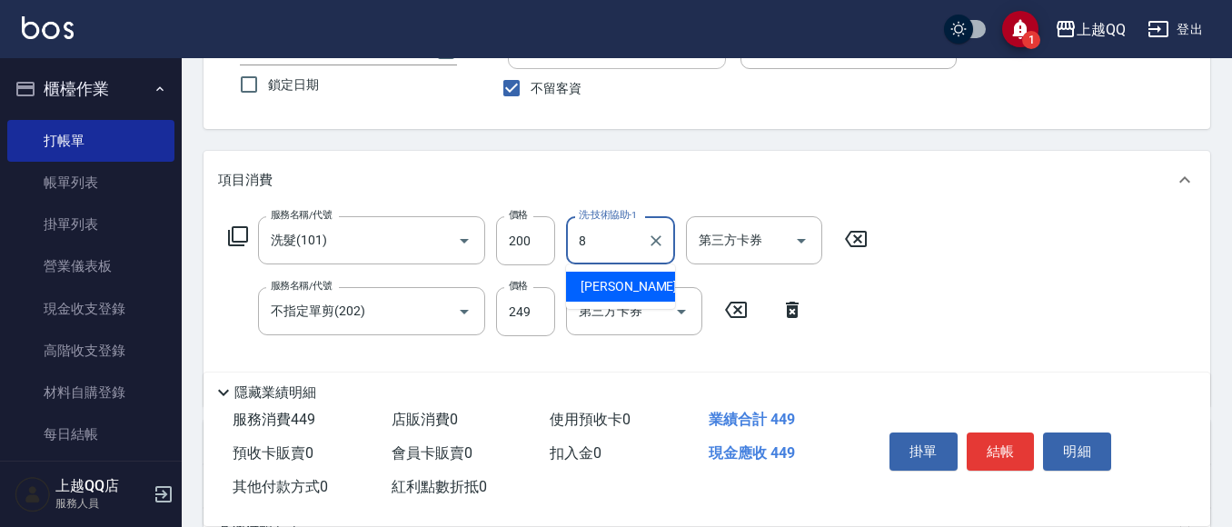
click at [624, 288] on div "[PERSON_NAME] -8" at bounding box center [620, 287] width 109 height 30
type input "[PERSON_NAME]-8"
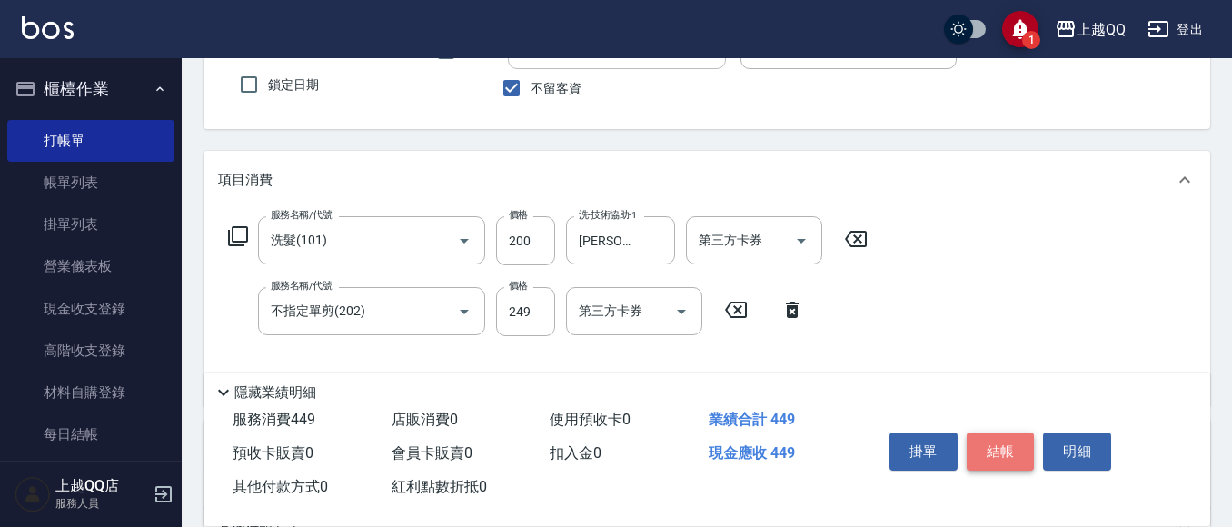
click at [1027, 446] on button "結帳" at bounding box center [1001, 451] width 68 height 38
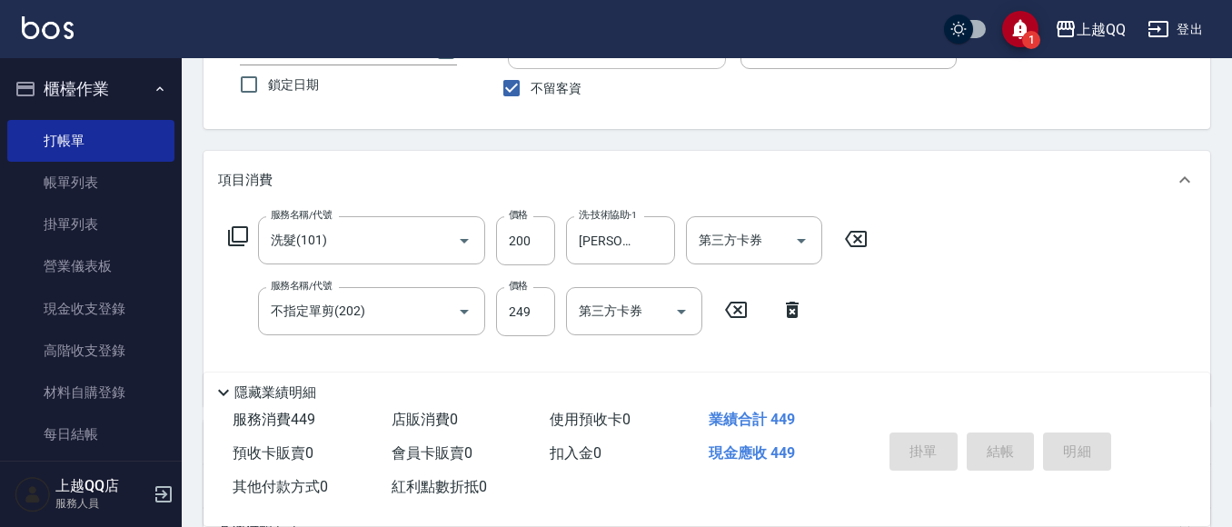
type input "[DATE] 19:15"
